Goal: Information Seeking & Learning: Learn about a topic

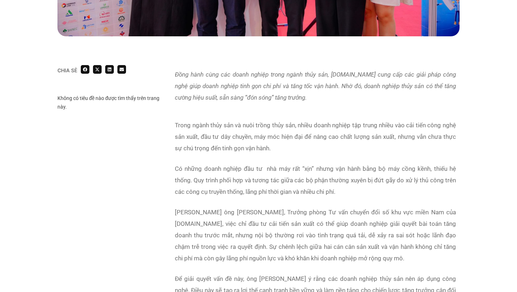
scroll to position [413, 0]
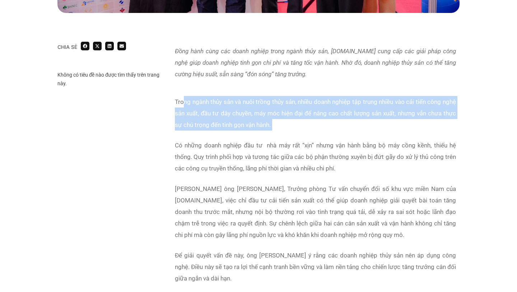
drag, startPoint x: 182, startPoint y: 101, endPoint x: 313, endPoint y: 133, distance: 134.8
click at [313, 133] on div "Trong ngành thủy sản và nuôi trồng thủy sản, nhiều doanh nghiệp tập trung nhiều…" at bounding box center [315, 277] width 281 height 362
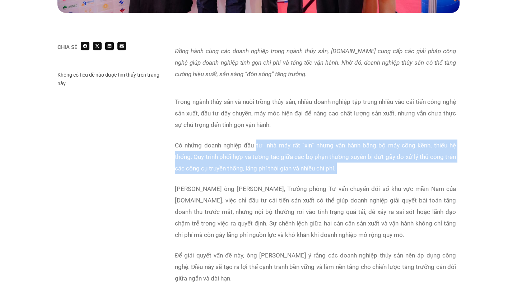
drag, startPoint x: 255, startPoint y: 151, endPoint x: 348, endPoint y: 180, distance: 96.9
click at [348, 180] on div "Trong ngành thủy sản và nuôi trồng thủy sản, nhiều doanh nghiệp tập trung nhiều…" at bounding box center [315, 277] width 281 height 362
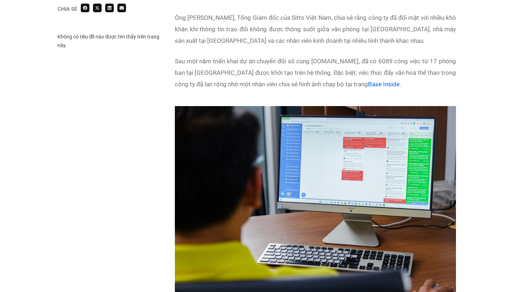
scroll to position [1091, 0]
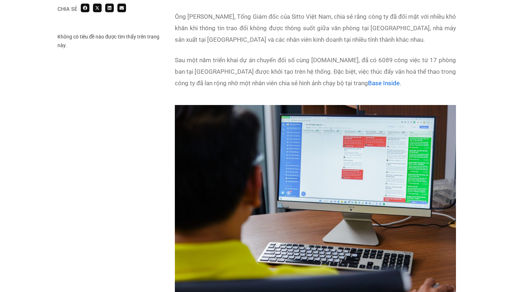
click at [325, 60] on p "Sau một năm triển khai dự án chuyển đổi số cùng [DOMAIN_NAME], đã có 6089 công …" at bounding box center [315, 71] width 281 height 34
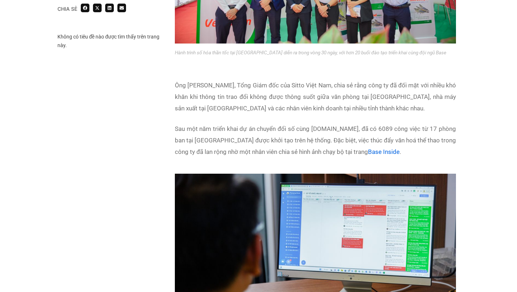
scroll to position [1021, 0]
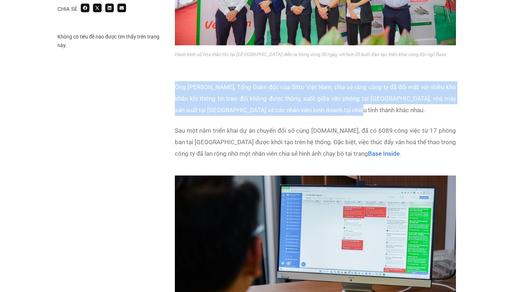
drag, startPoint x: 345, startPoint y: 107, endPoint x: 175, endPoint y: 91, distance: 170.3
click at [175, 91] on p "Ông [PERSON_NAME], Tổng Giám đốc của Sitto Việt Nam, chia sẻ rằng công ty đã đố…" at bounding box center [315, 98] width 281 height 34
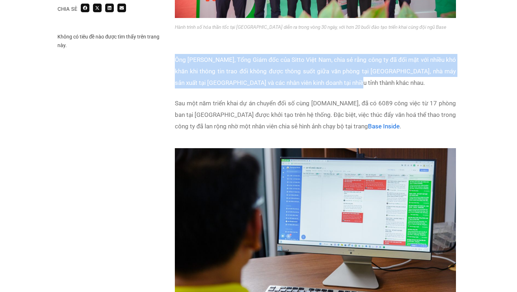
scroll to position [1047, 0]
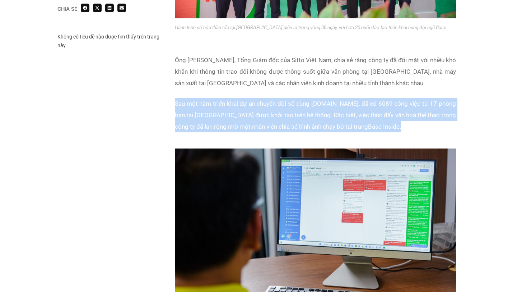
drag, startPoint x: 175, startPoint y: 103, endPoint x: 361, endPoint y: 136, distance: 188.2
click at [361, 136] on div "Ông [PERSON_NAME], Tổng Giám đốc của Sitto Việt Nam, chia sẻ rằng công ty đã đố…" at bounding box center [315, 97] width 281 height 87
copy p "Sau một năm triển khai dự án chuyển đổi số cùng [DOMAIN_NAME], đã có 6089 công …"
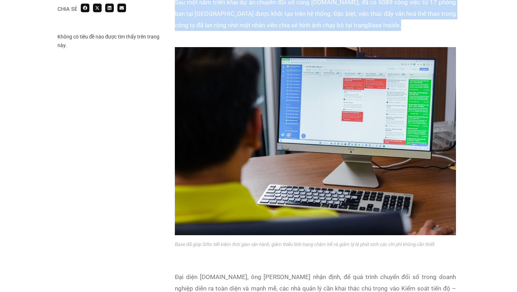
scroll to position [1054, 0]
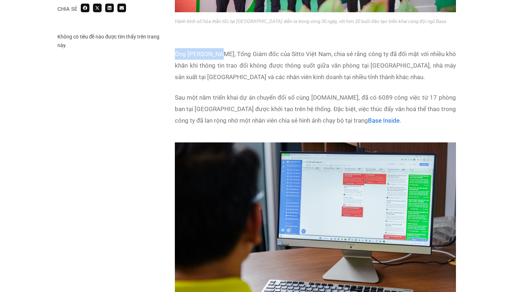
drag, startPoint x: 220, startPoint y: 52, endPoint x: 176, endPoint y: 52, distance: 43.5
click at [176, 52] on p "Ông [PERSON_NAME], Tổng Giám đốc của Sitto Việt Nam, chia sẻ rằng công ty đã đố…" at bounding box center [315, 65] width 281 height 34
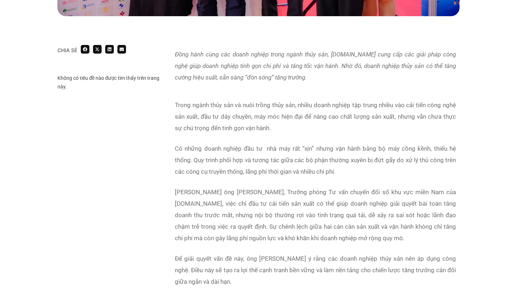
scroll to position [401, 0]
